Goal: Entertainment & Leisure: Consume media (video, audio)

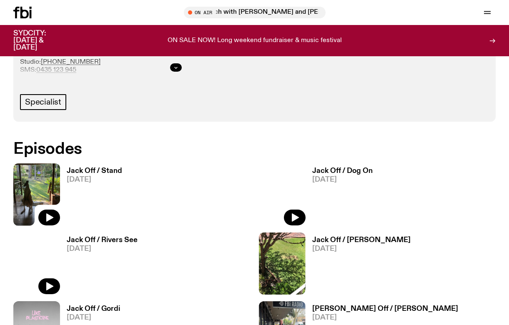
scroll to position [395, 0]
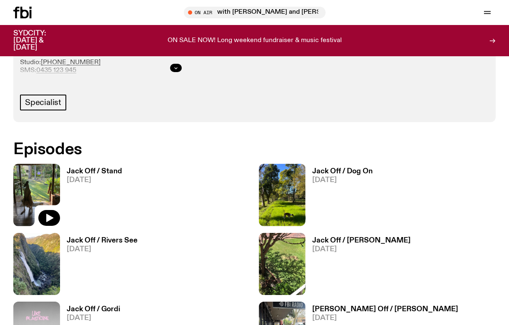
click at [40, 178] on img at bounding box center [36, 195] width 47 height 62
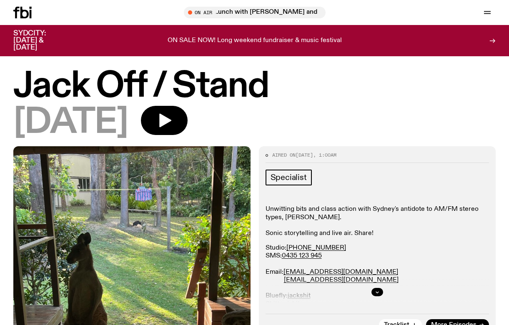
scroll to position [2, 0]
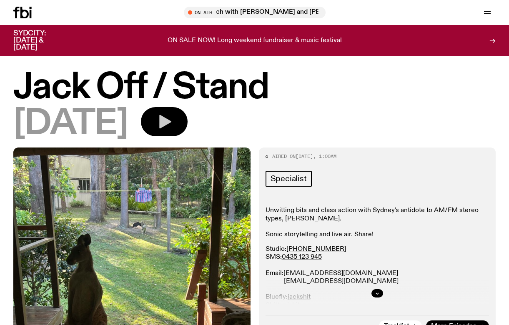
click at [171, 118] on icon "button" at bounding box center [165, 122] width 12 height 14
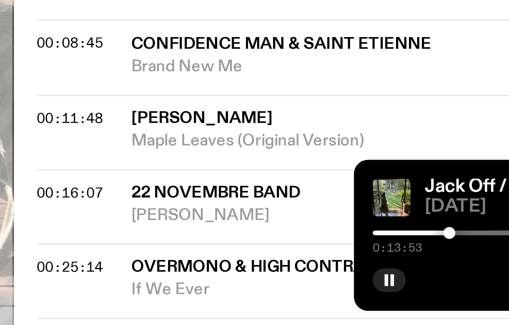
scroll to position [217, 0]
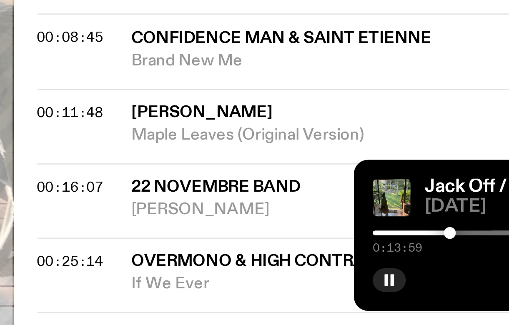
click at [344, 292] on div at bounding box center [404, 293] width 120 height 2
click at [348, 292] on div at bounding box center [408, 293] width 120 height 2
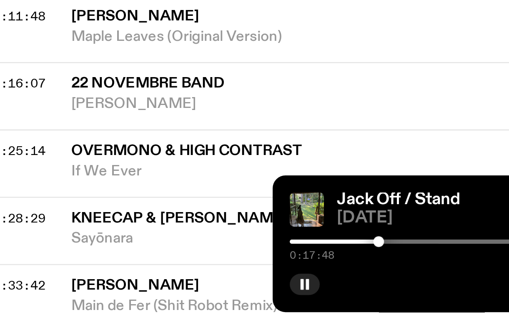
scroll to position [264, 0]
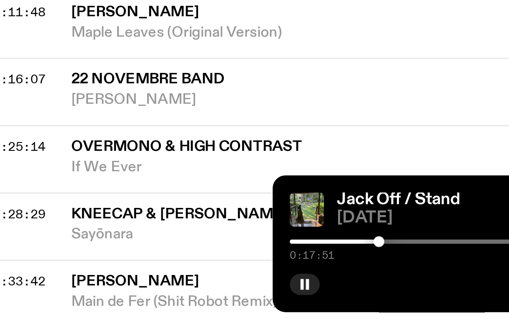
click at [353, 292] on div at bounding box center [413, 293] width 120 height 2
click at [296, 292] on div at bounding box center [356, 293] width 120 height 2
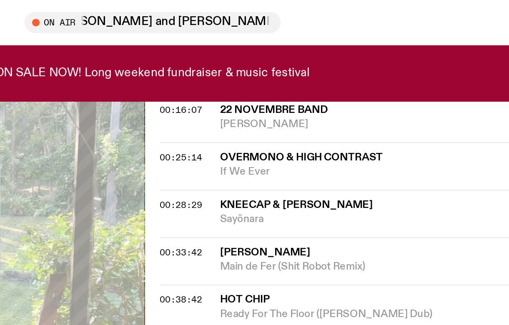
scroll to position [367, 0]
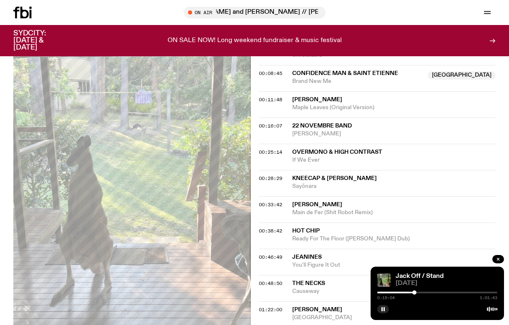
click at [418, 293] on div at bounding box center [437, 293] width 120 height 2
click at [423, 293] on div at bounding box center [419, 293] width 120 height 2
click at [427, 293] on div at bounding box center [428, 293] width 120 height 2
click at [432, 293] on div at bounding box center [428, 293] width 120 height 2
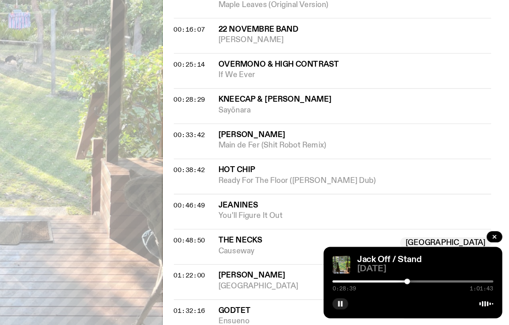
scroll to position [389, 0]
click at [377, 292] on div at bounding box center [437, 293] width 120 height 2
click at [438, 290] on div at bounding box center [440, 292] width 4 height 4
click at [437, 290] on div at bounding box center [439, 292] width 4 height 4
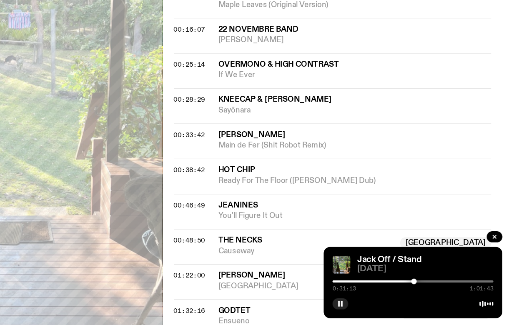
click at [436, 290] on div at bounding box center [438, 292] width 4 height 4
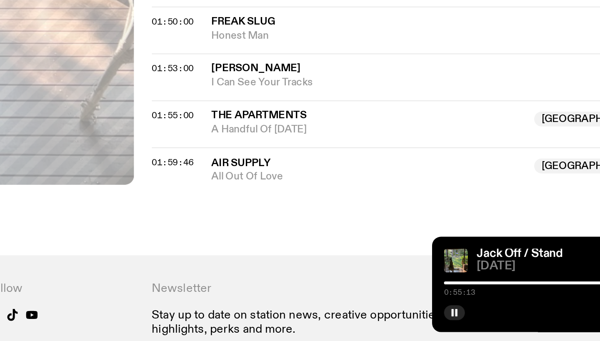
scroll to position [658, 0]
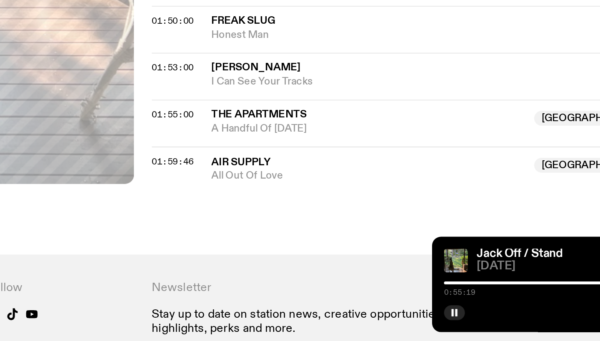
drag, startPoint x: 320, startPoint y: 138, endPoint x: 309, endPoint y: 135, distance: 11.4
click at [462, 283] on div "Jack Off / Stand [DATE] 0:55:19 1:01:43" at bounding box center [528, 309] width 133 height 53
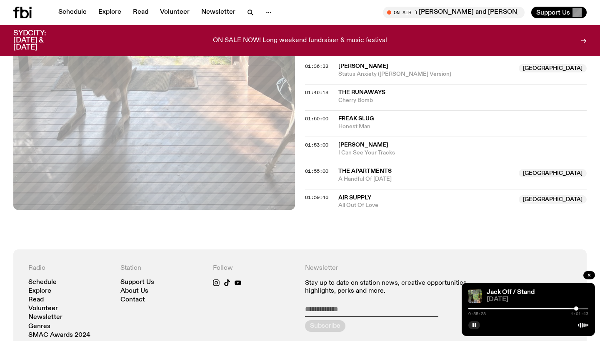
click at [508, 309] on div at bounding box center [528, 309] width 120 height 2
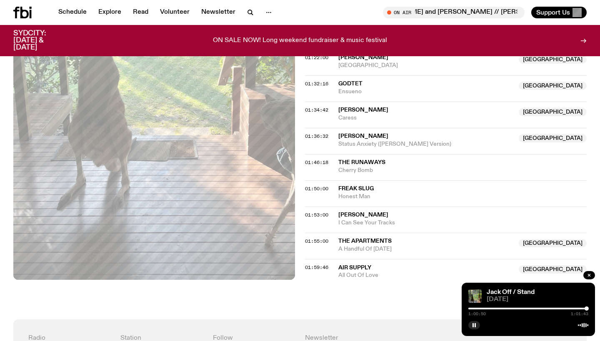
scroll to position [632, 0]
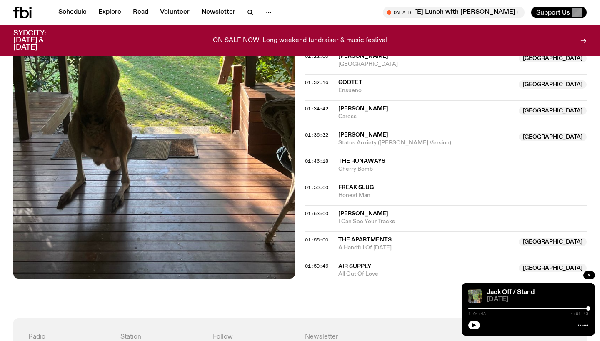
click at [508, 308] on div at bounding box center [528, 309] width 120 height 2
click at [473, 323] on button "button" at bounding box center [474, 325] width 12 height 8
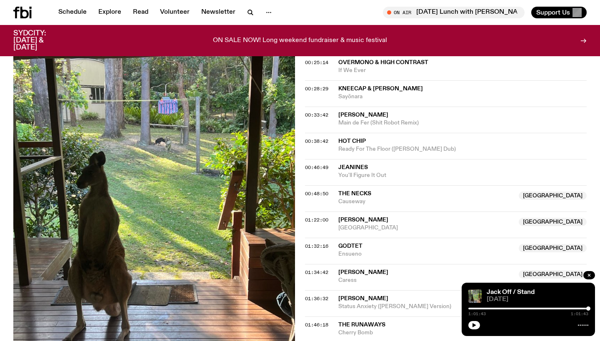
scroll to position [466, 0]
